Goal: Find specific page/section: Find specific page/section

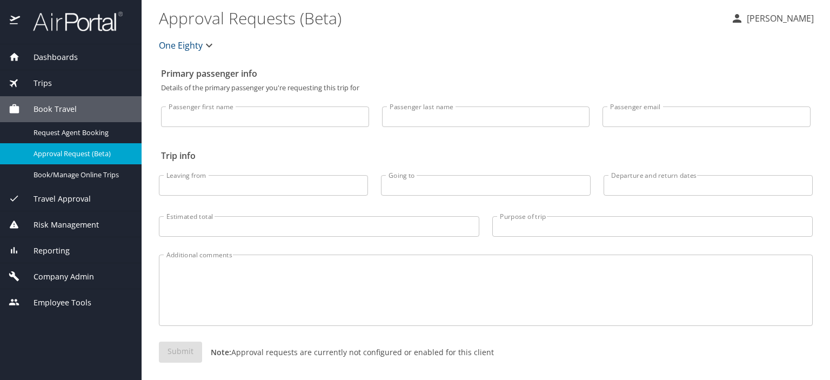
click at [44, 80] on span "Trips" at bounding box center [36, 83] width 32 height 12
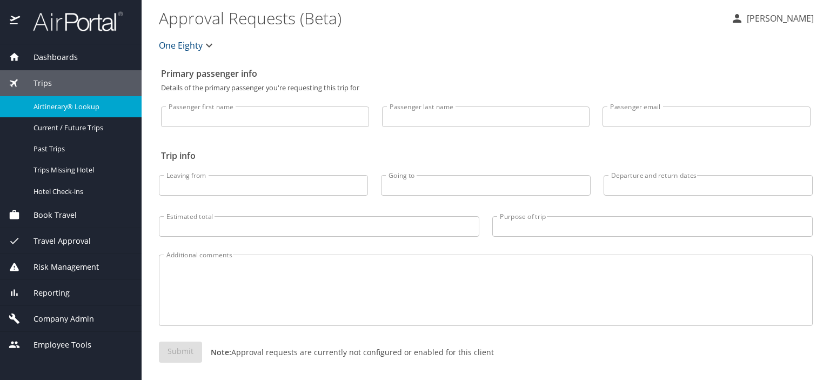
click at [78, 104] on span "Airtinerary® Lookup" at bounding box center [81, 107] width 95 height 10
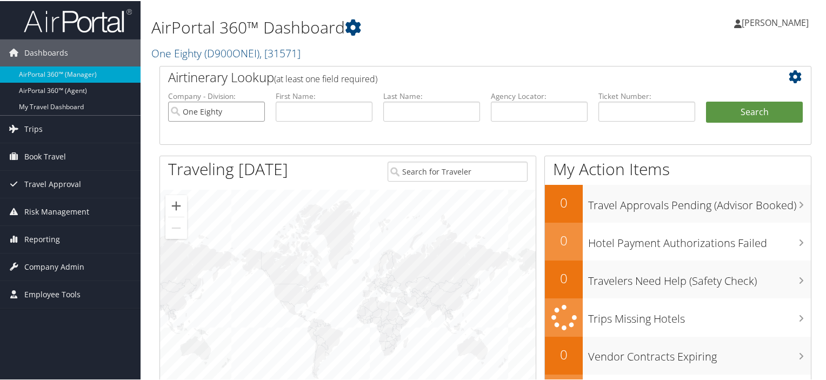
click at [257, 109] on input "One Eighty" at bounding box center [216, 111] width 97 height 20
